Goal: Check status: Check status

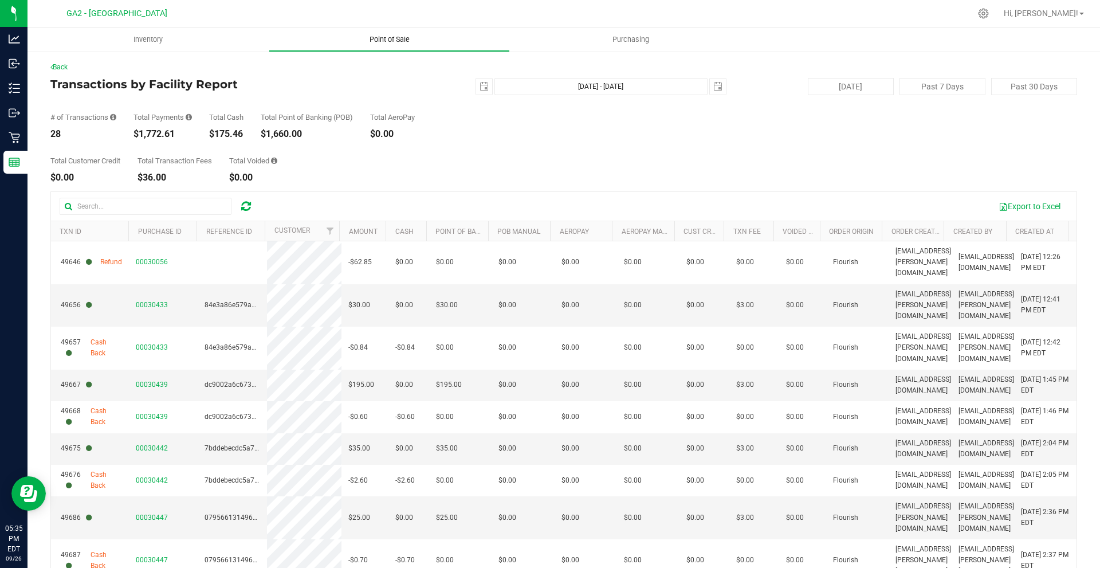
click at [407, 40] on span "Point of Sale" at bounding box center [389, 39] width 71 height 10
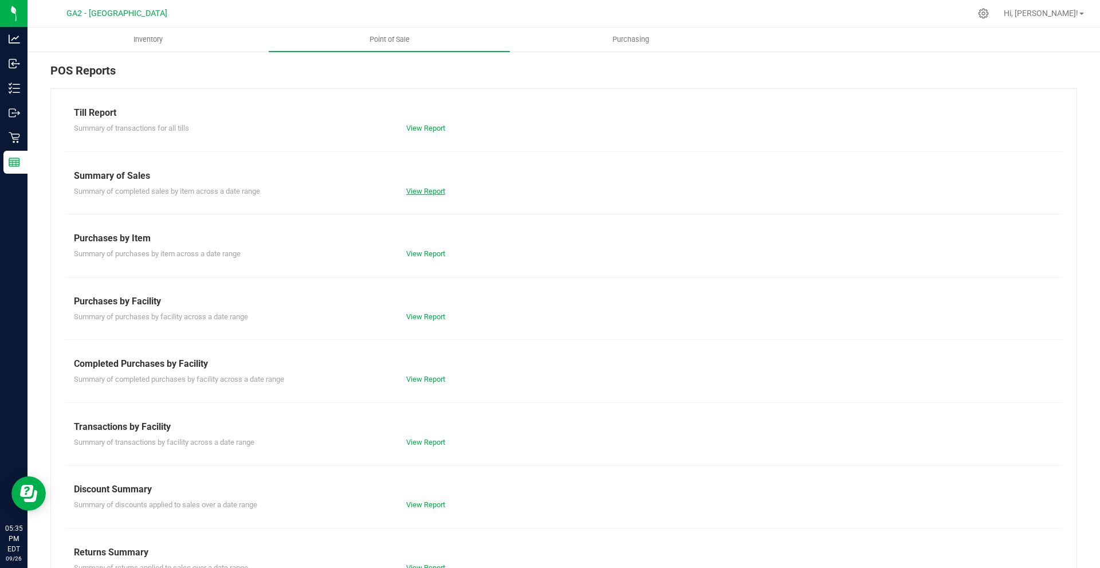
click at [410, 187] on link "View Report" at bounding box center [425, 191] width 39 height 9
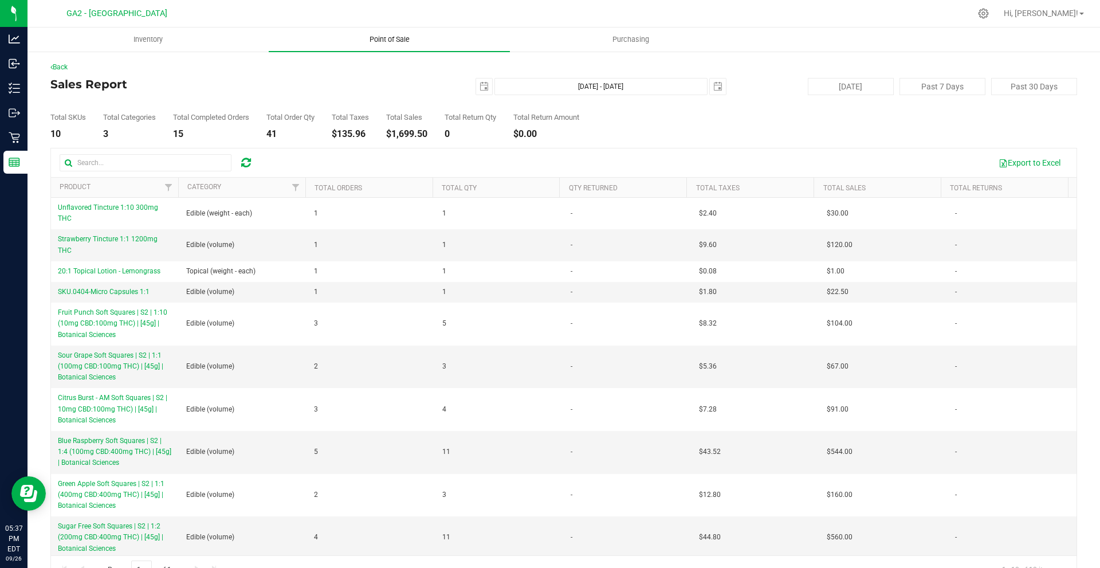
click at [398, 35] on span "Point of Sale" at bounding box center [389, 39] width 71 height 10
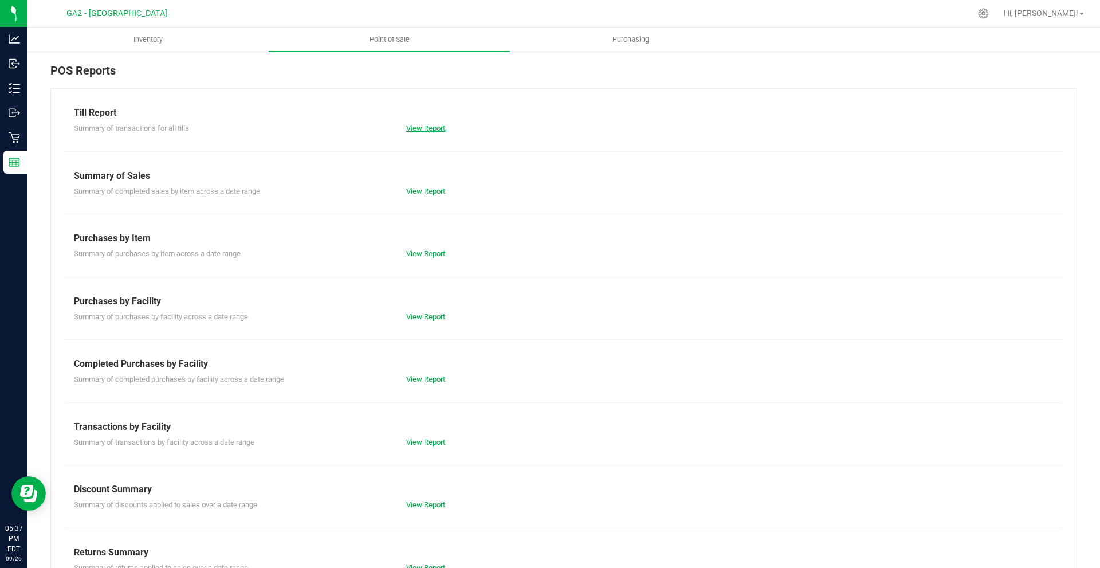
click at [434, 125] on link "View Report" at bounding box center [425, 128] width 39 height 9
